Goal: Task Accomplishment & Management: Use online tool/utility

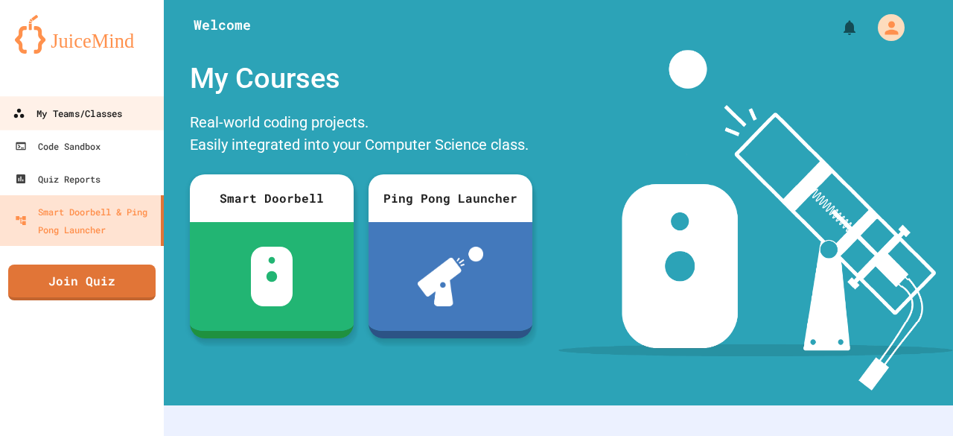
click at [85, 117] on div "My Teams/Classes" at bounding box center [68, 113] width 110 height 19
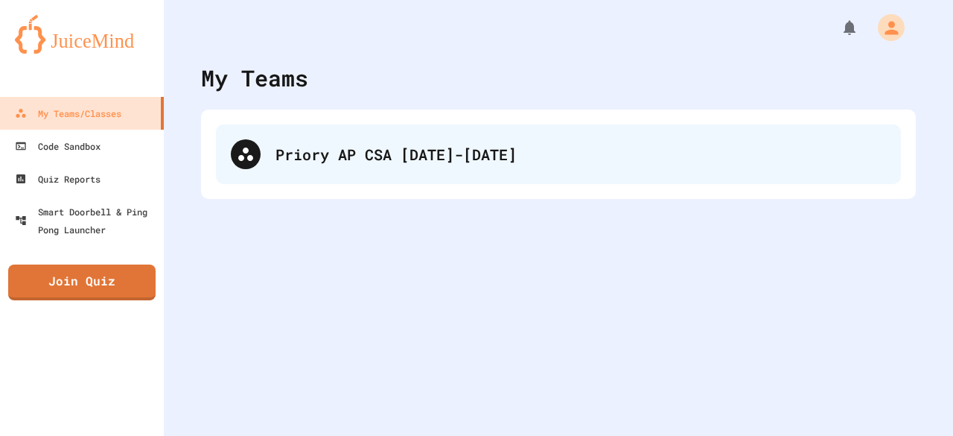
click at [351, 172] on div "Priory AP CSA [DATE]-[DATE]" at bounding box center [558, 154] width 685 height 60
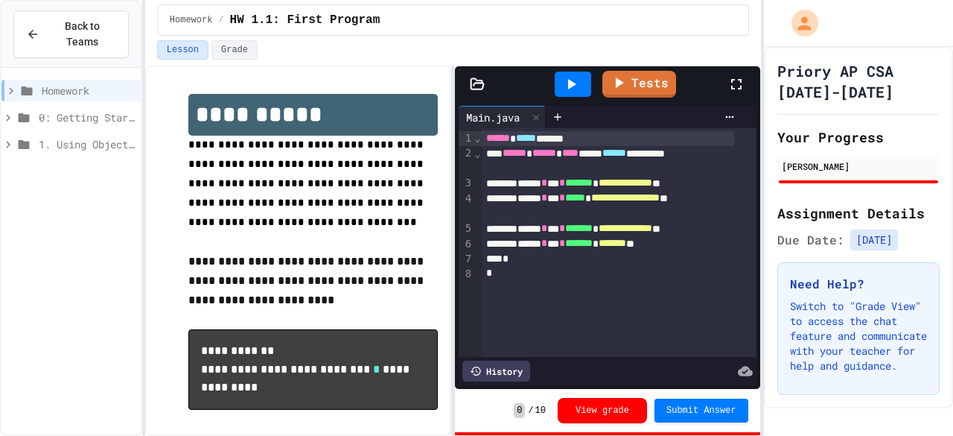
click at [503, 362] on div "History" at bounding box center [497, 371] width 68 height 21
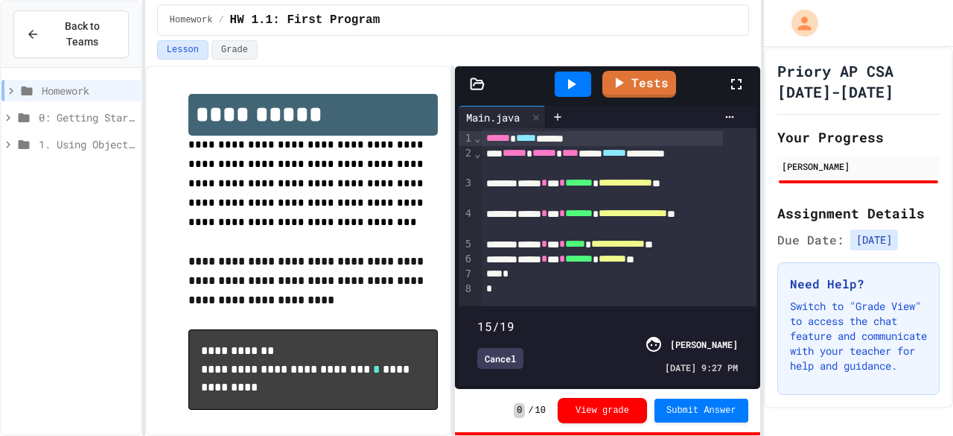
drag, startPoint x: 722, startPoint y: 302, endPoint x: 673, endPoint y: 299, distance: 49.3
click at [477, 318] on span at bounding box center [477, 318] width 0 height 0
click at [740, 86] on icon at bounding box center [736, 84] width 10 height 10
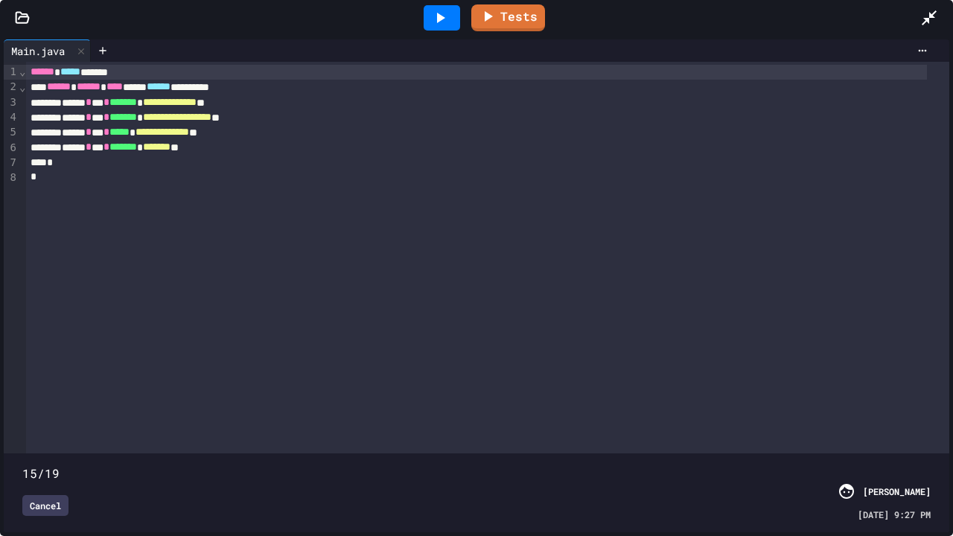
click at [439, 19] on icon at bounding box center [441, 18] width 8 height 10
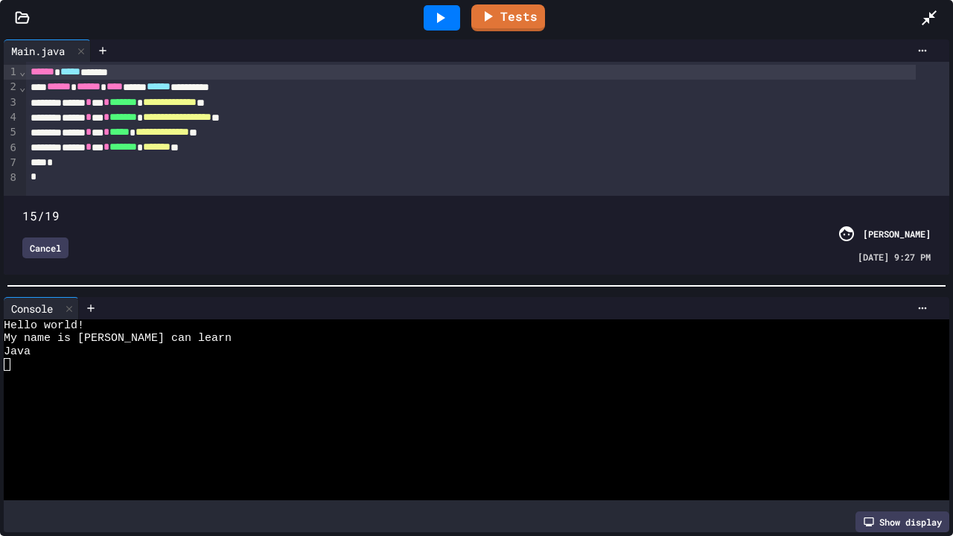
click at [933, 16] on icon at bounding box center [929, 17] width 15 height 15
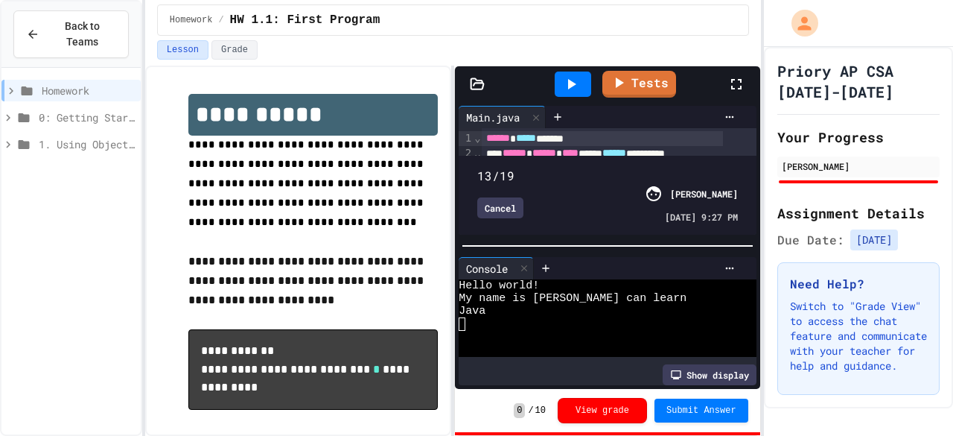
drag, startPoint x: 666, startPoint y: 151, endPoint x: 643, endPoint y: 162, distance: 25.3
click at [477, 167] on span at bounding box center [477, 167] width 0 height 0
click at [573, 82] on icon at bounding box center [572, 84] width 8 height 10
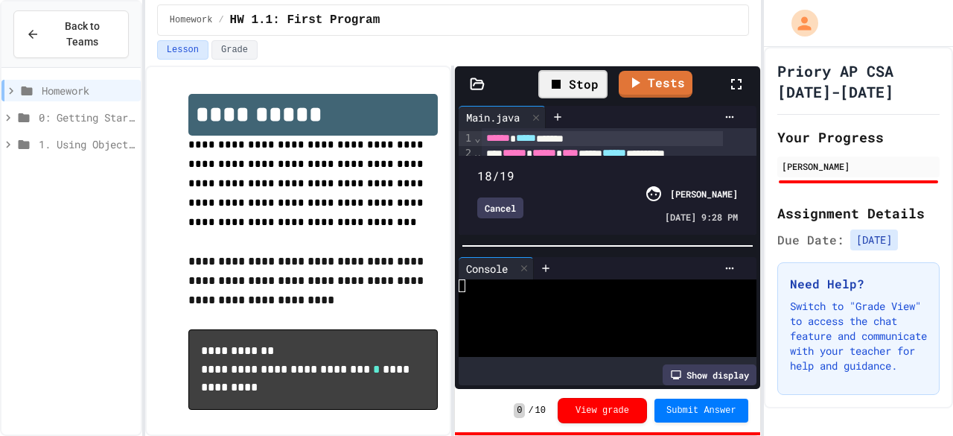
type input "**"
drag, startPoint x: 641, startPoint y: 151, endPoint x: 733, endPoint y: 168, distance: 93.8
click at [733, 168] on div "19/19 Cancel [PERSON_NAME] [DATE] 9:28 PM" at bounding box center [608, 195] width 290 height 72
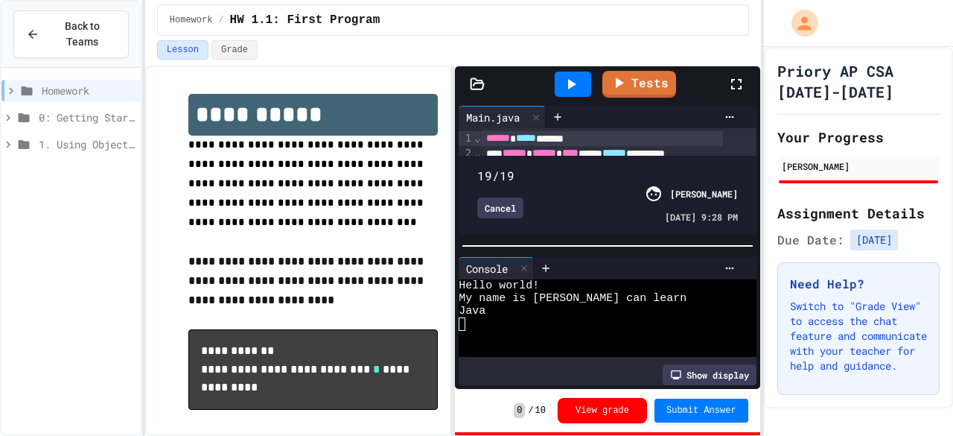
click at [574, 83] on icon at bounding box center [572, 84] width 8 height 10
click at [736, 82] on icon at bounding box center [737, 84] width 18 height 18
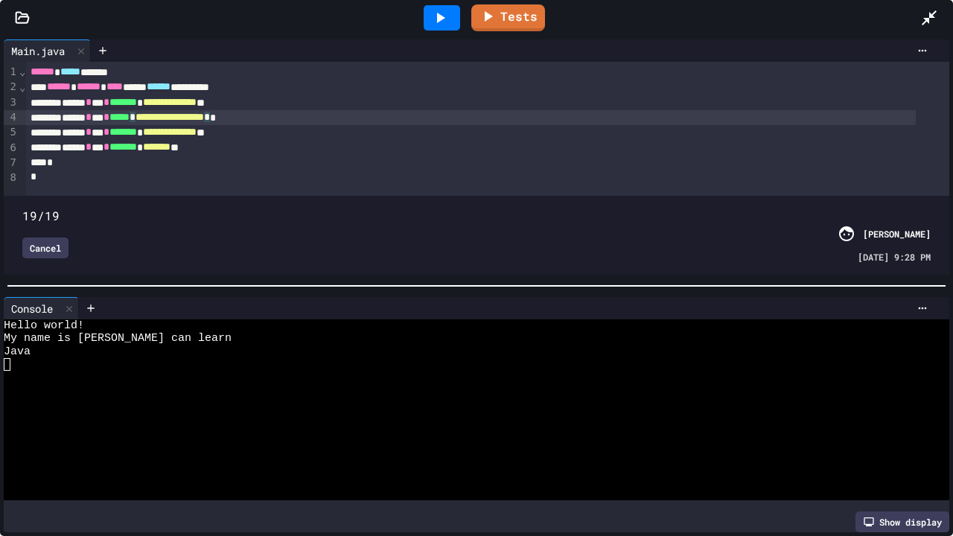
click at [130, 116] on span "*****" at bounding box center [120, 117] width 20 height 10
click at [130, 118] on span "*****" at bounding box center [120, 117] width 20 height 10
click at [204, 122] on span "**********" at bounding box center [170, 117] width 69 height 10
click at [51, 238] on div "Cancel" at bounding box center [45, 248] width 46 height 21
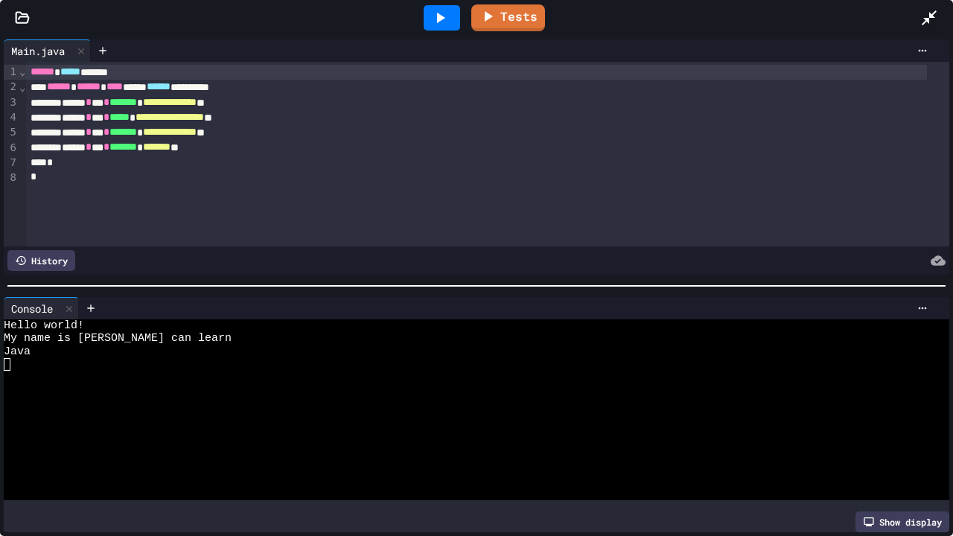
click at [130, 118] on span "*****" at bounding box center [120, 117] width 20 height 10
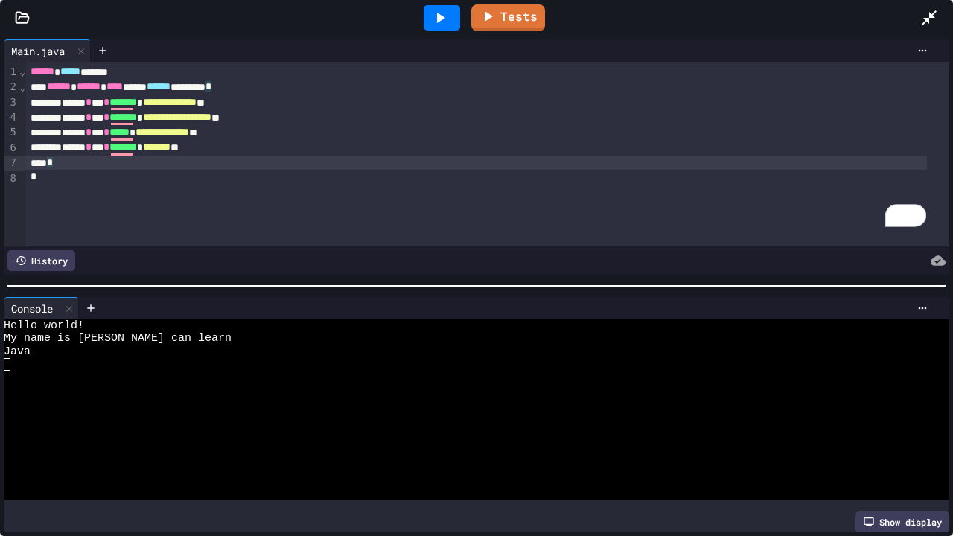
click at [212, 165] on div "*" at bounding box center [476, 163] width 901 height 15
click at [442, 12] on icon at bounding box center [440, 18] width 18 height 18
click at [530, 19] on link "Tests" at bounding box center [508, 16] width 73 height 28
click at [508, 16] on link "Tests" at bounding box center [508, 16] width 73 height 28
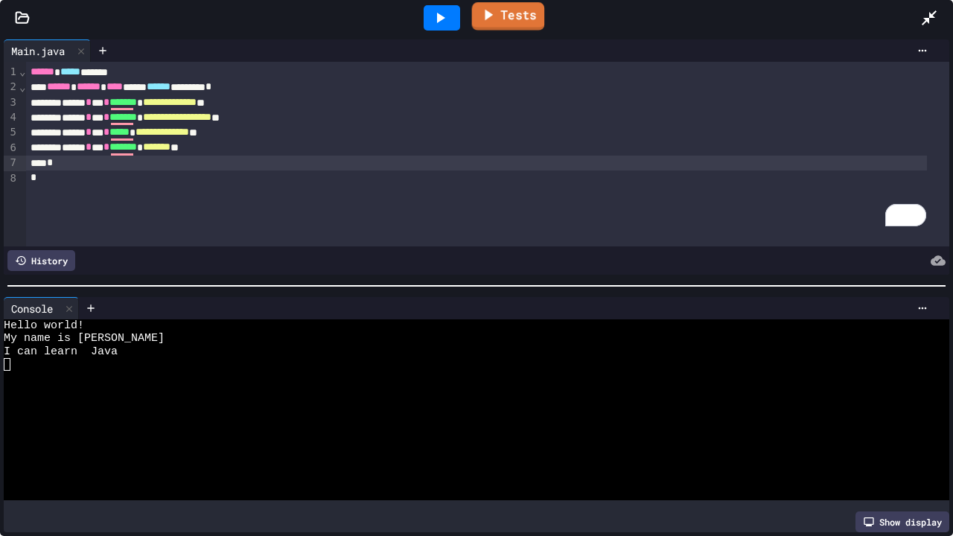
click at [504, 17] on link "Tests" at bounding box center [508, 16] width 73 height 28
click at [484, 16] on icon at bounding box center [489, 14] width 18 height 19
click at [933, 25] on icon at bounding box center [930, 18] width 18 height 18
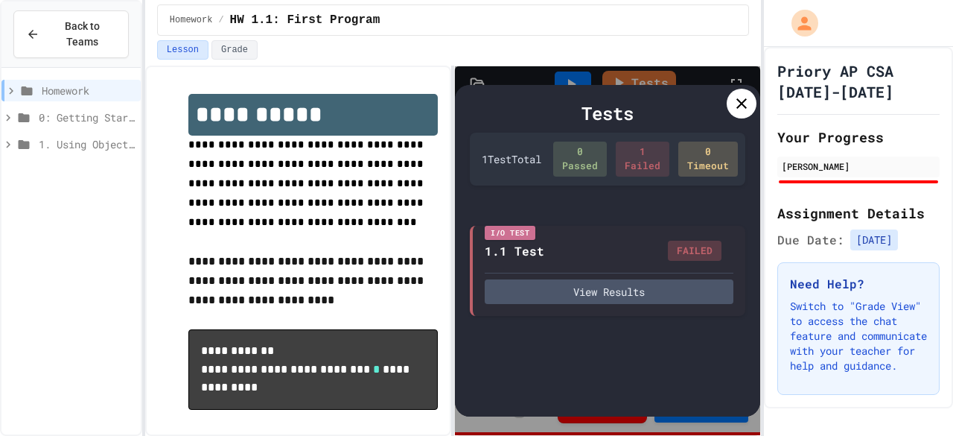
click at [739, 99] on icon at bounding box center [742, 103] width 10 height 10
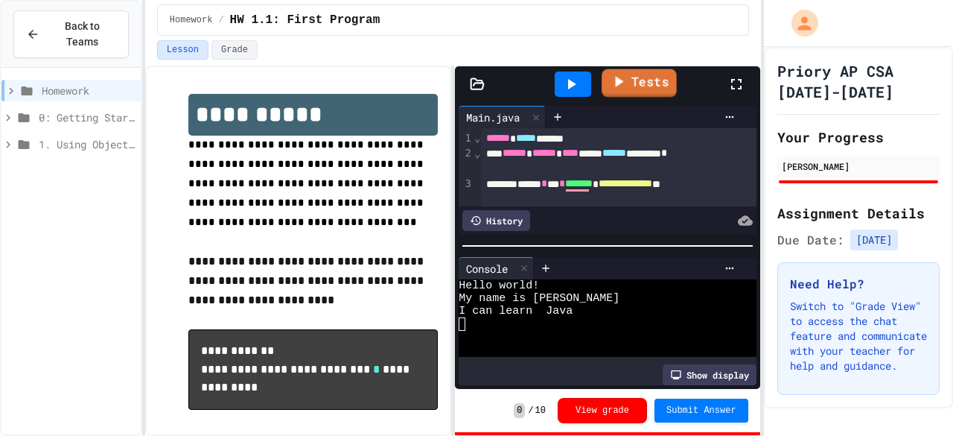
click at [620, 84] on icon at bounding box center [618, 81] width 18 height 19
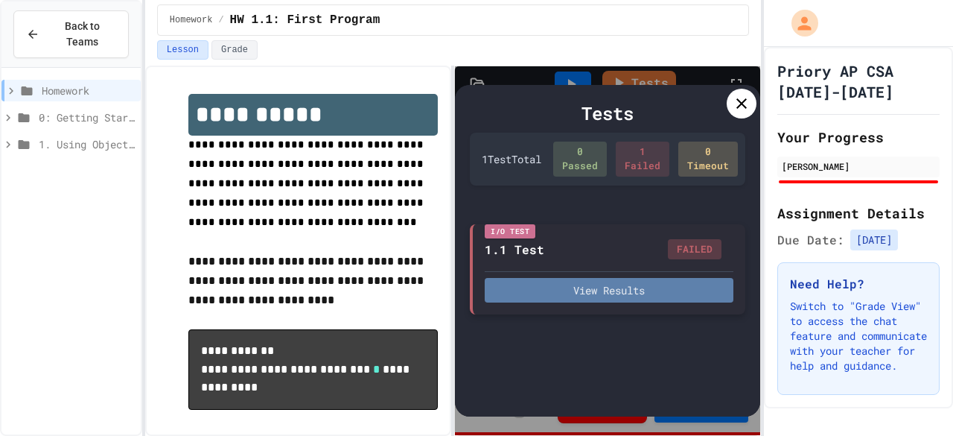
click at [583, 296] on button "View Results" at bounding box center [609, 290] width 248 height 25
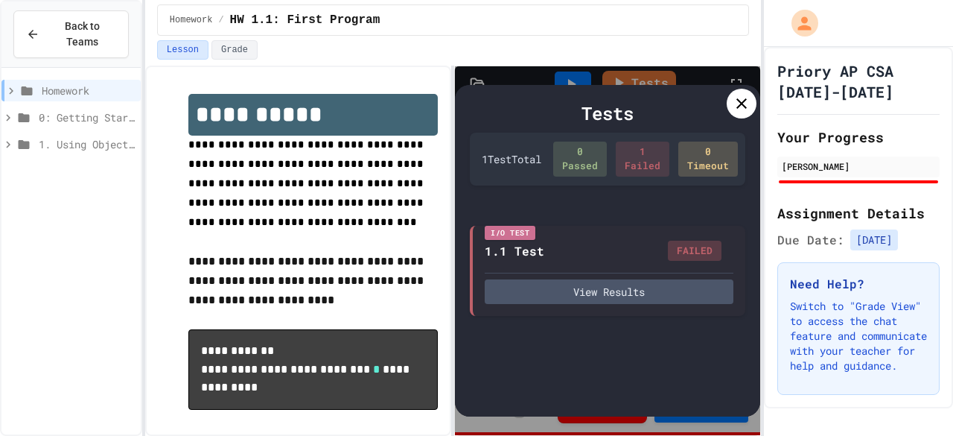
click at [736, 104] on icon at bounding box center [742, 104] width 18 height 18
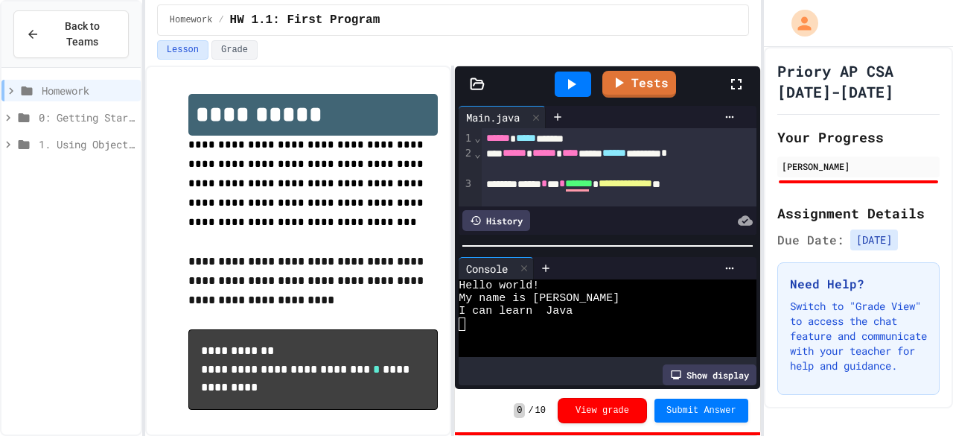
click at [740, 79] on icon at bounding box center [736, 84] width 10 height 10
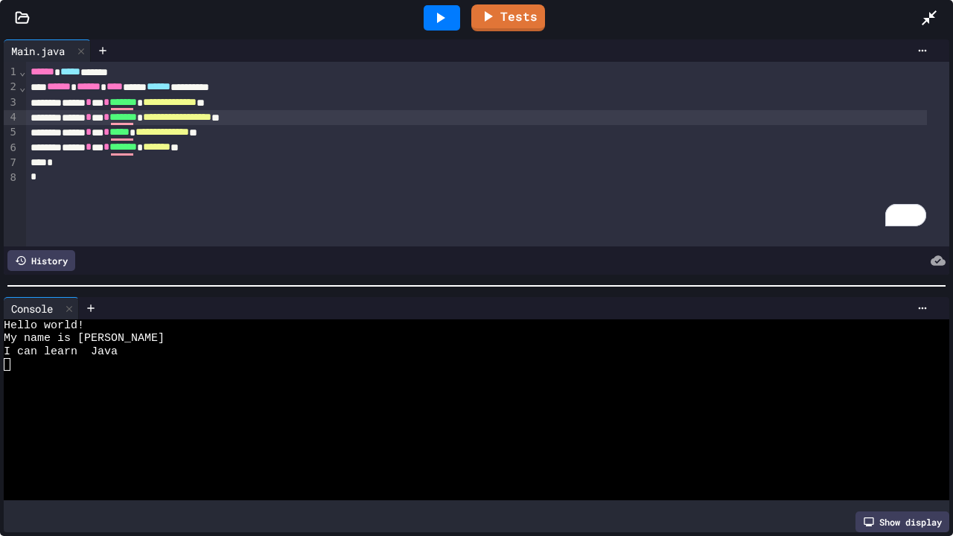
click at [212, 117] on span "**********" at bounding box center [177, 117] width 69 height 10
click at [932, 15] on icon at bounding box center [929, 17] width 15 height 15
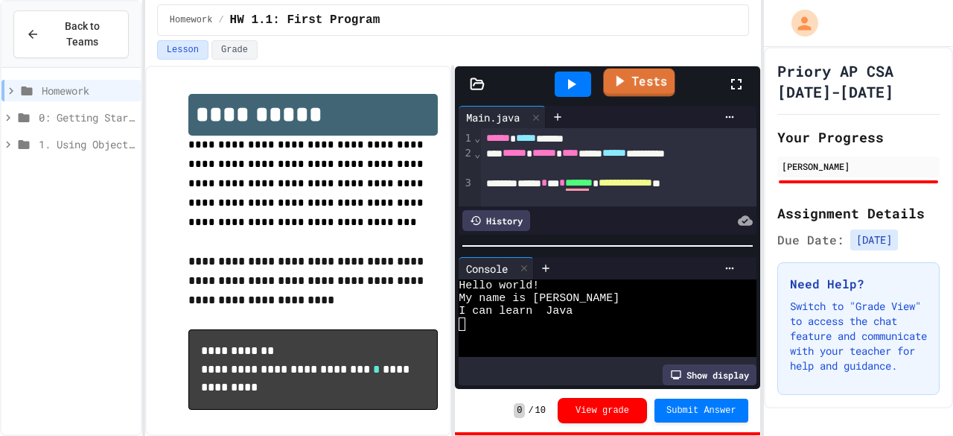
click at [641, 77] on link "Tests" at bounding box center [639, 83] width 72 height 28
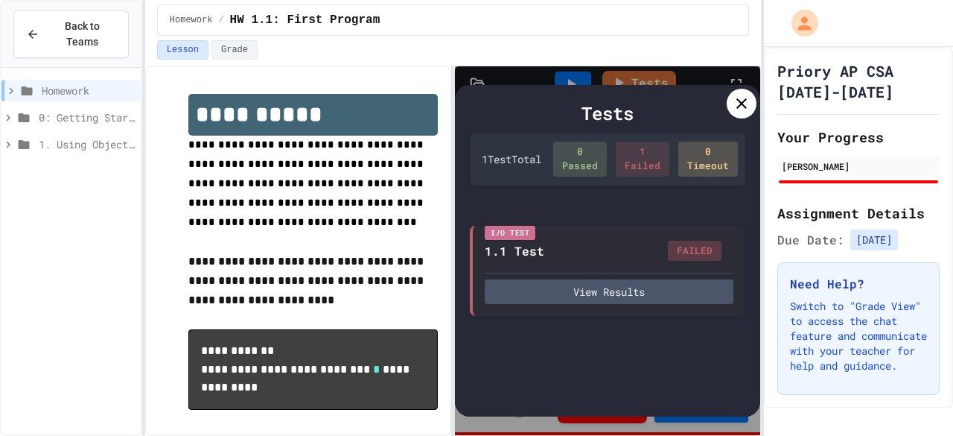
click at [739, 96] on icon at bounding box center [742, 104] width 18 height 18
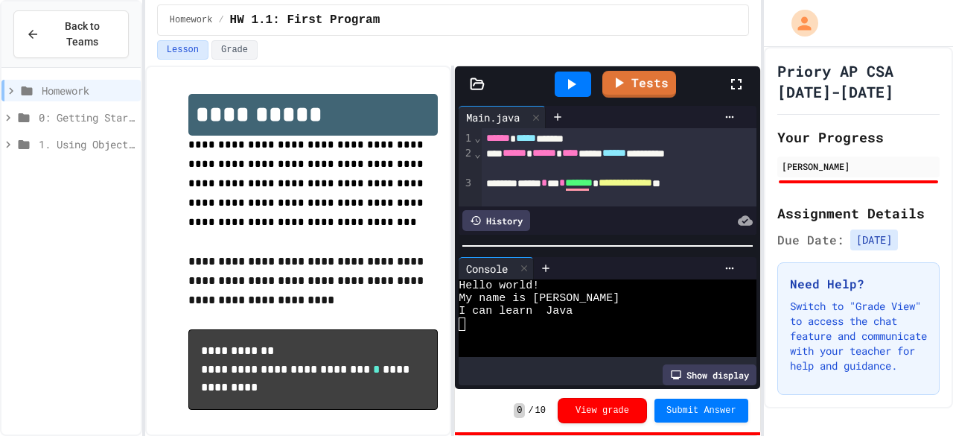
click at [728, 88] on icon at bounding box center [737, 84] width 18 height 18
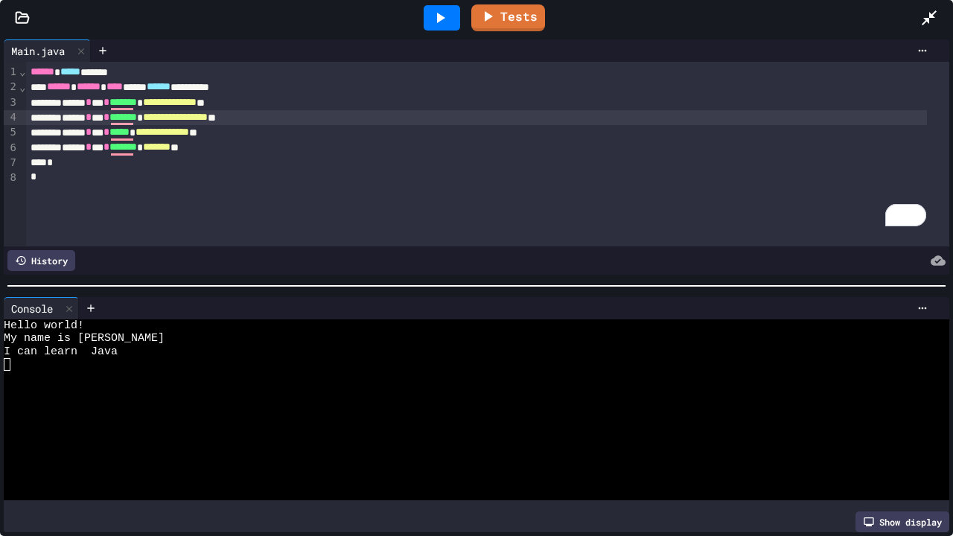
click at [189, 131] on span "**********" at bounding box center [163, 132] width 54 height 10
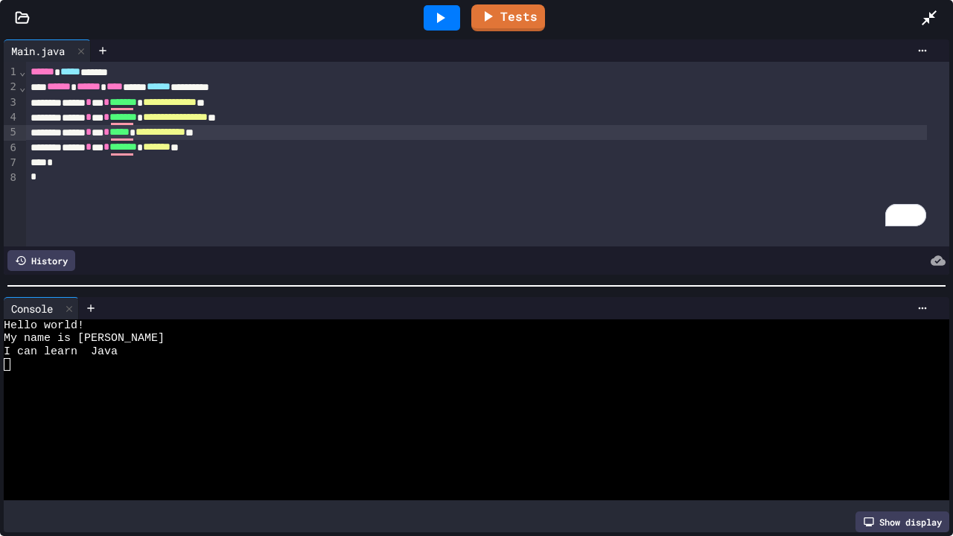
click at [927, 19] on icon at bounding box center [929, 17] width 15 height 15
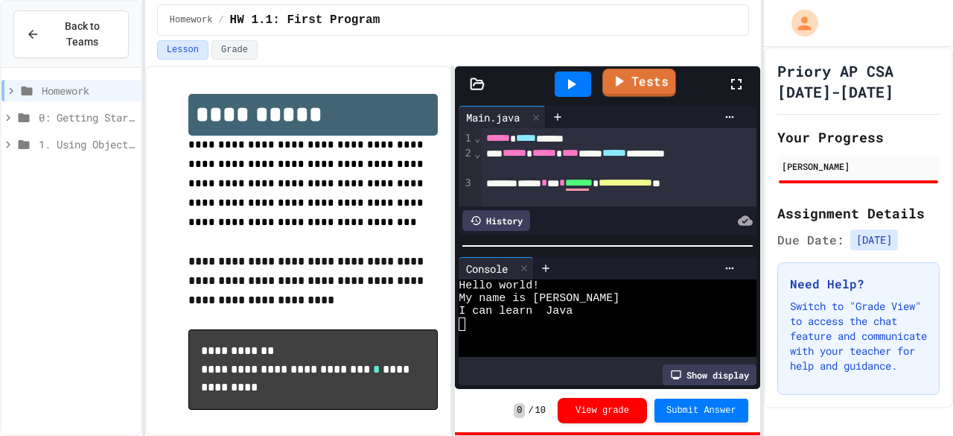
click at [639, 83] on link "Tests" at bounding box center [640, 83] width 74 height 28
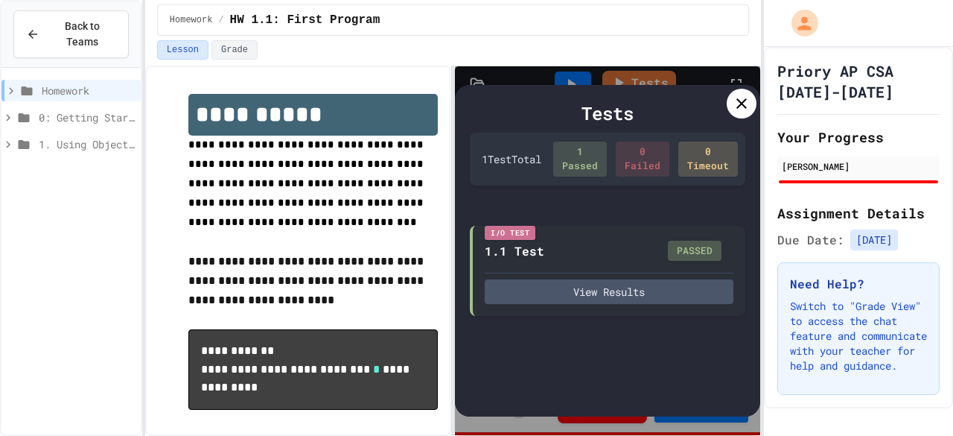
click at [735, 102] on icon at bounding box center [742, 104] width 18 height 18
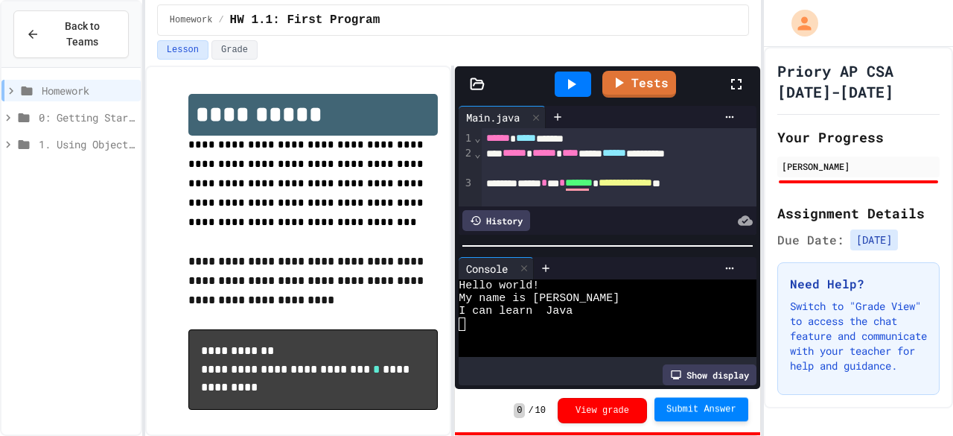
click at [707, 410] on span "Submit Answer" at bounding box center [702, 409] width 70 height 12
